Goal: Transaction & Acquisition: Book appointment/travel/reservation

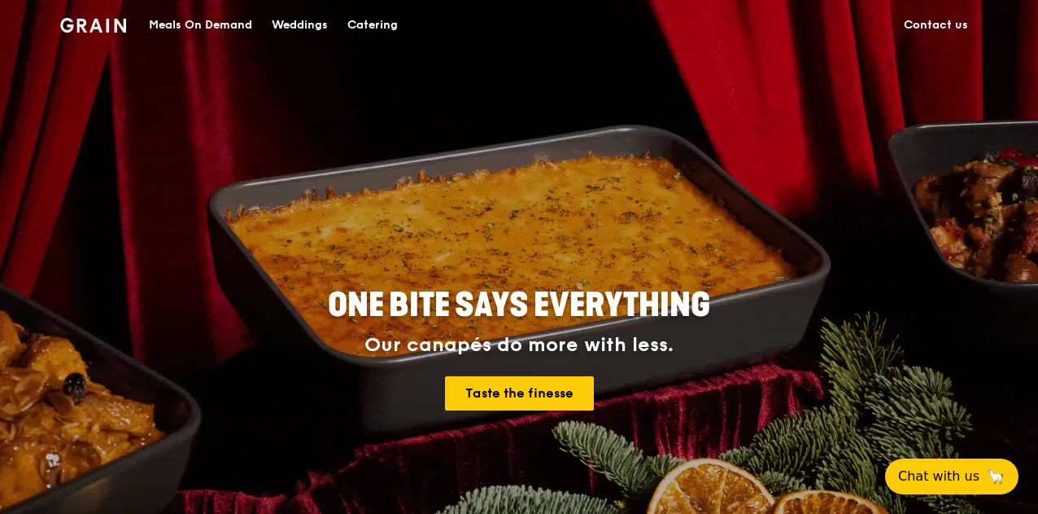
click at [357, 25] on div "Catering" at bounding box center [373, 25] width 50 height 49
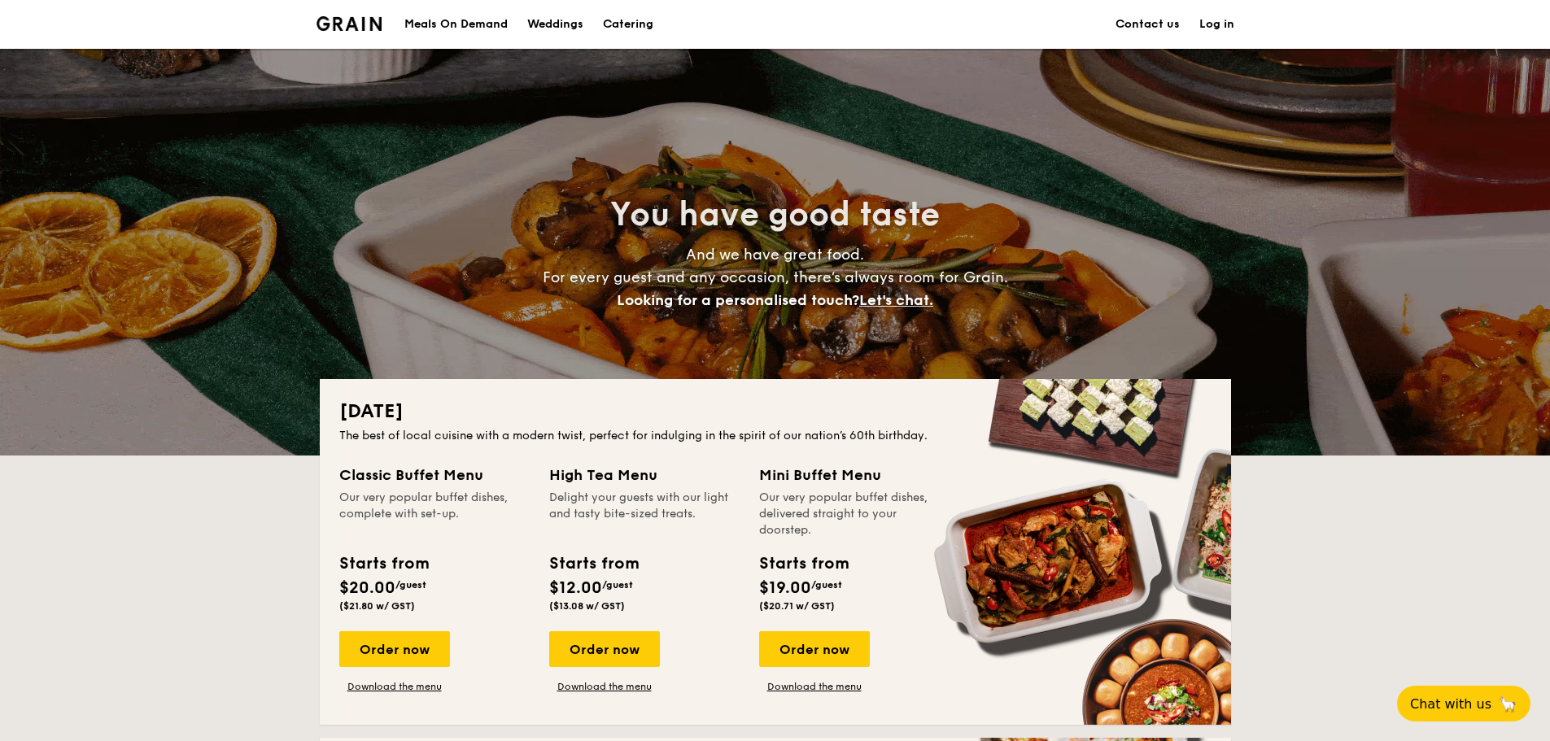
click at [344, 21] on img at bounding box center [350, 23] width 66 height 15
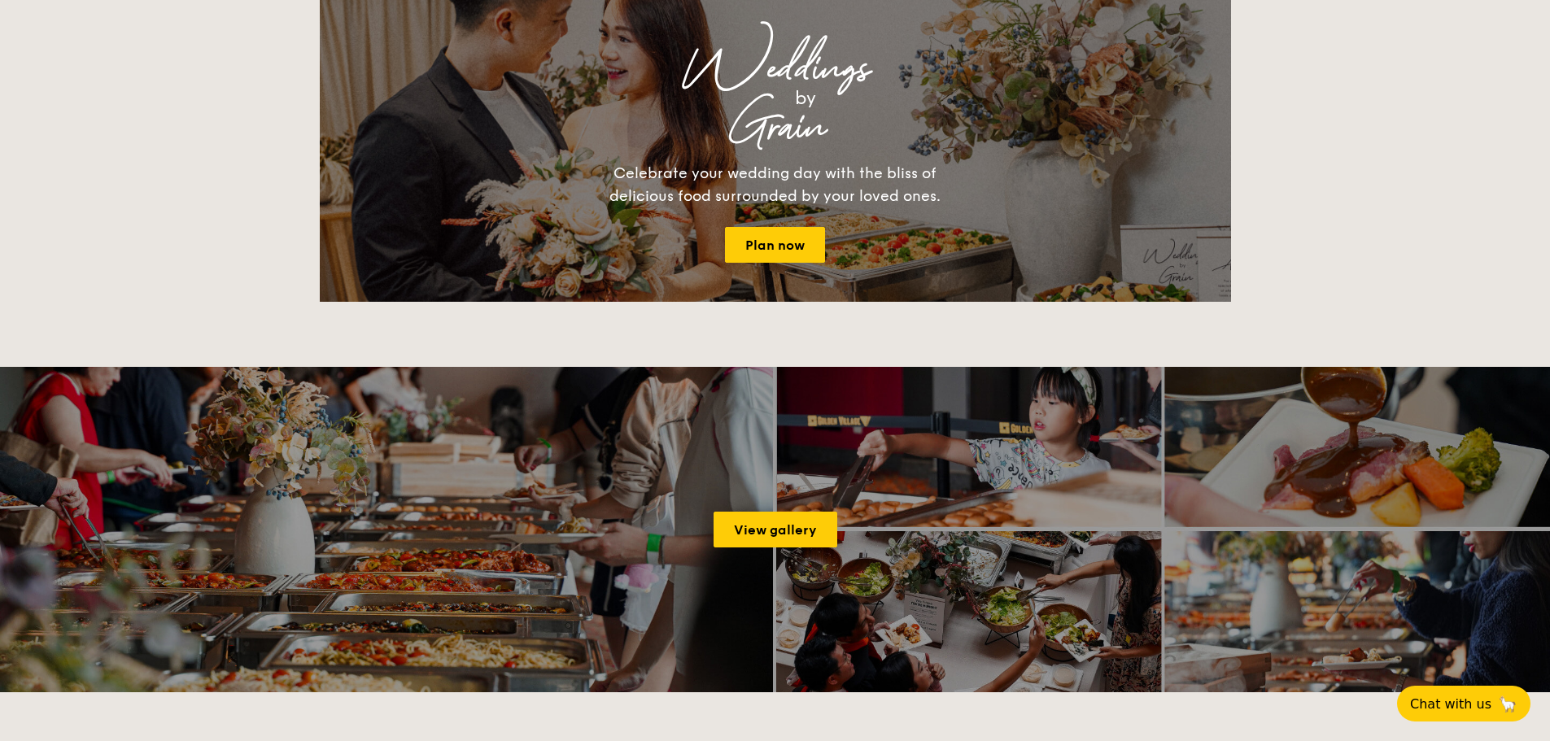
scroll to position [1872, 0]
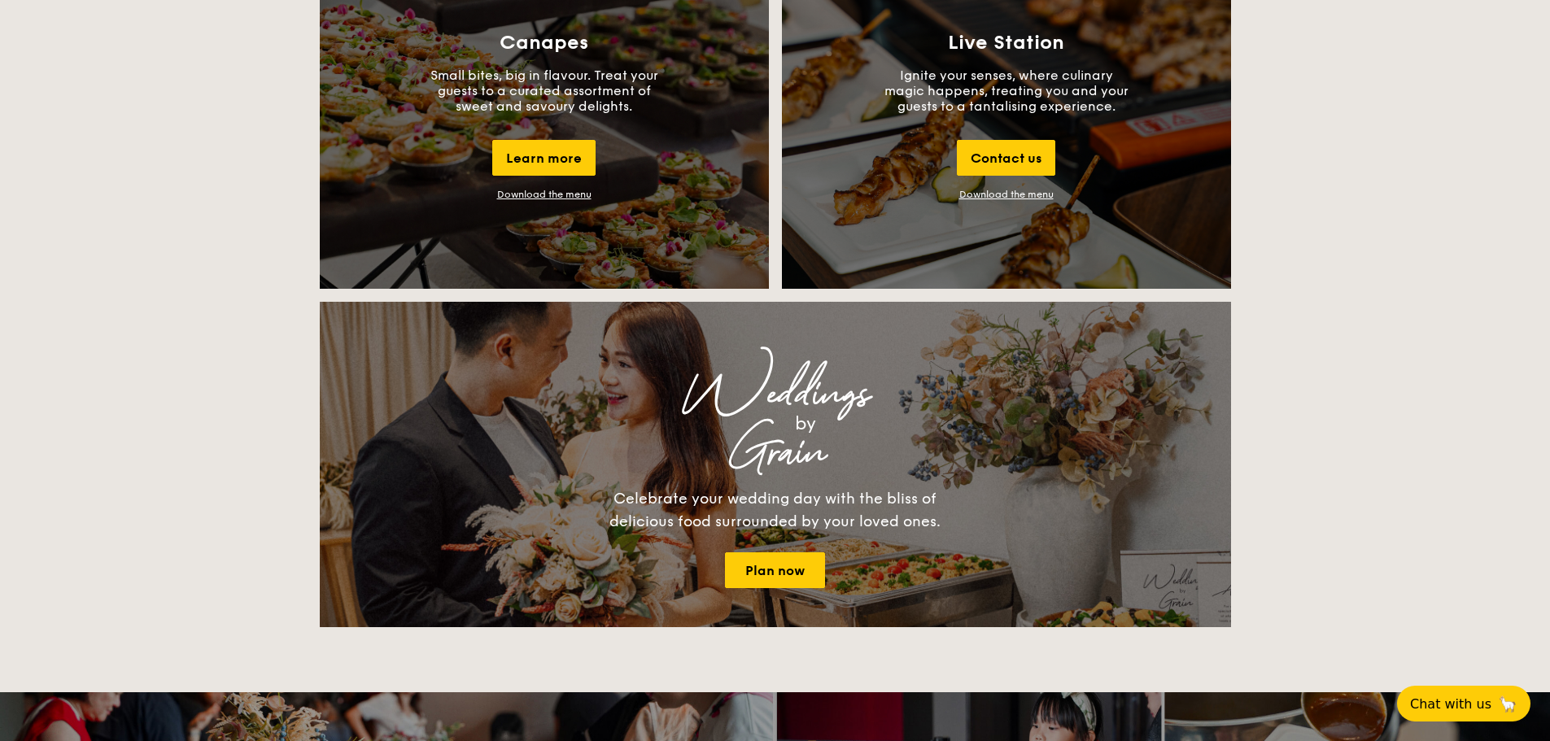
click at [534, 137] on div "Canapes Small bites, big in flavour. Treat your guests to a curated assortment …" at bounding box center [544, 116] width 449 height 346
click at [530, 151] on div "Learn more" at bounding box center [543, 158] width 103 height 36
